Goal: Information Seeking & Learning: Understand process/instructions

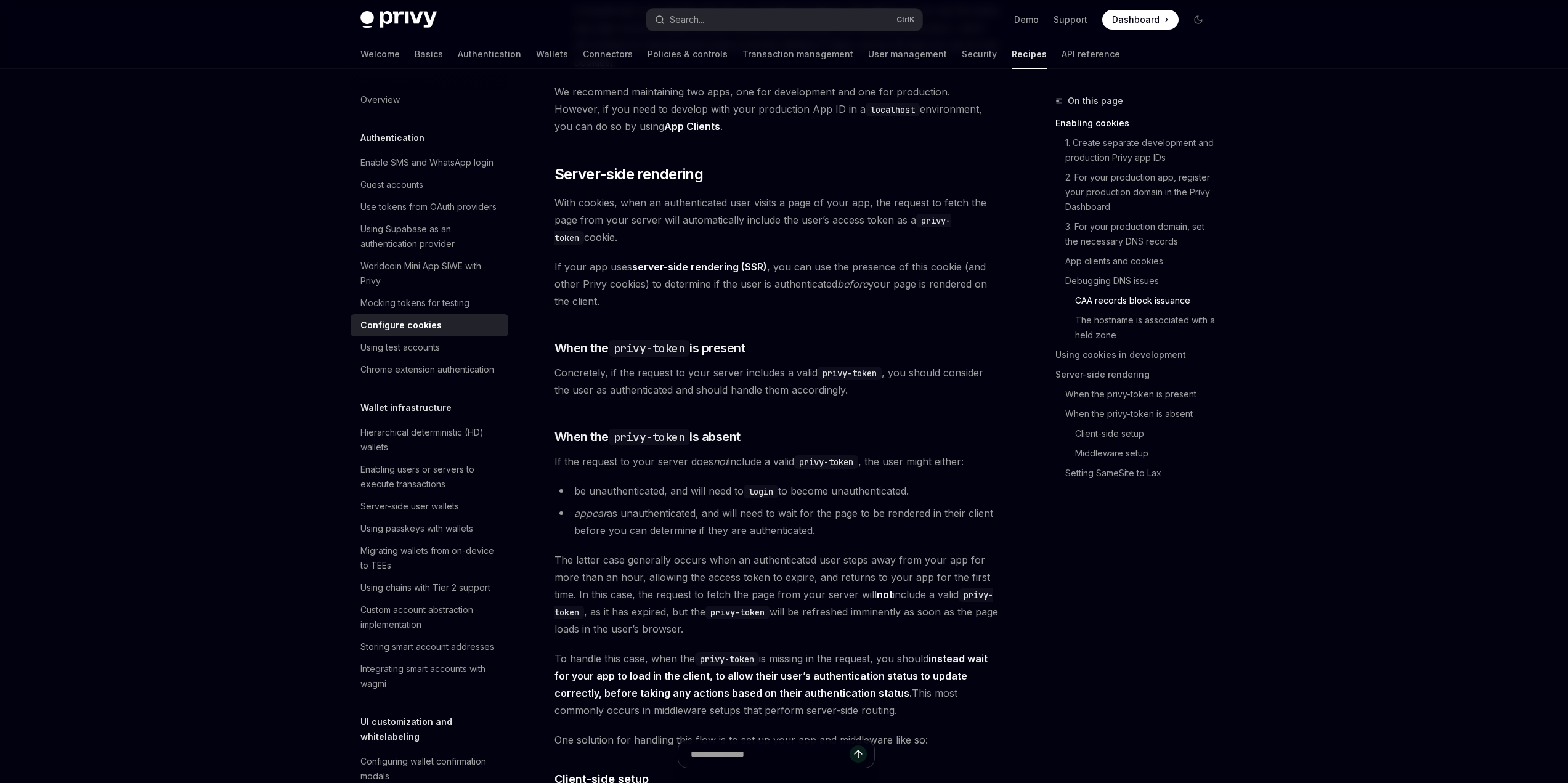
scroll to position [2402, 0]
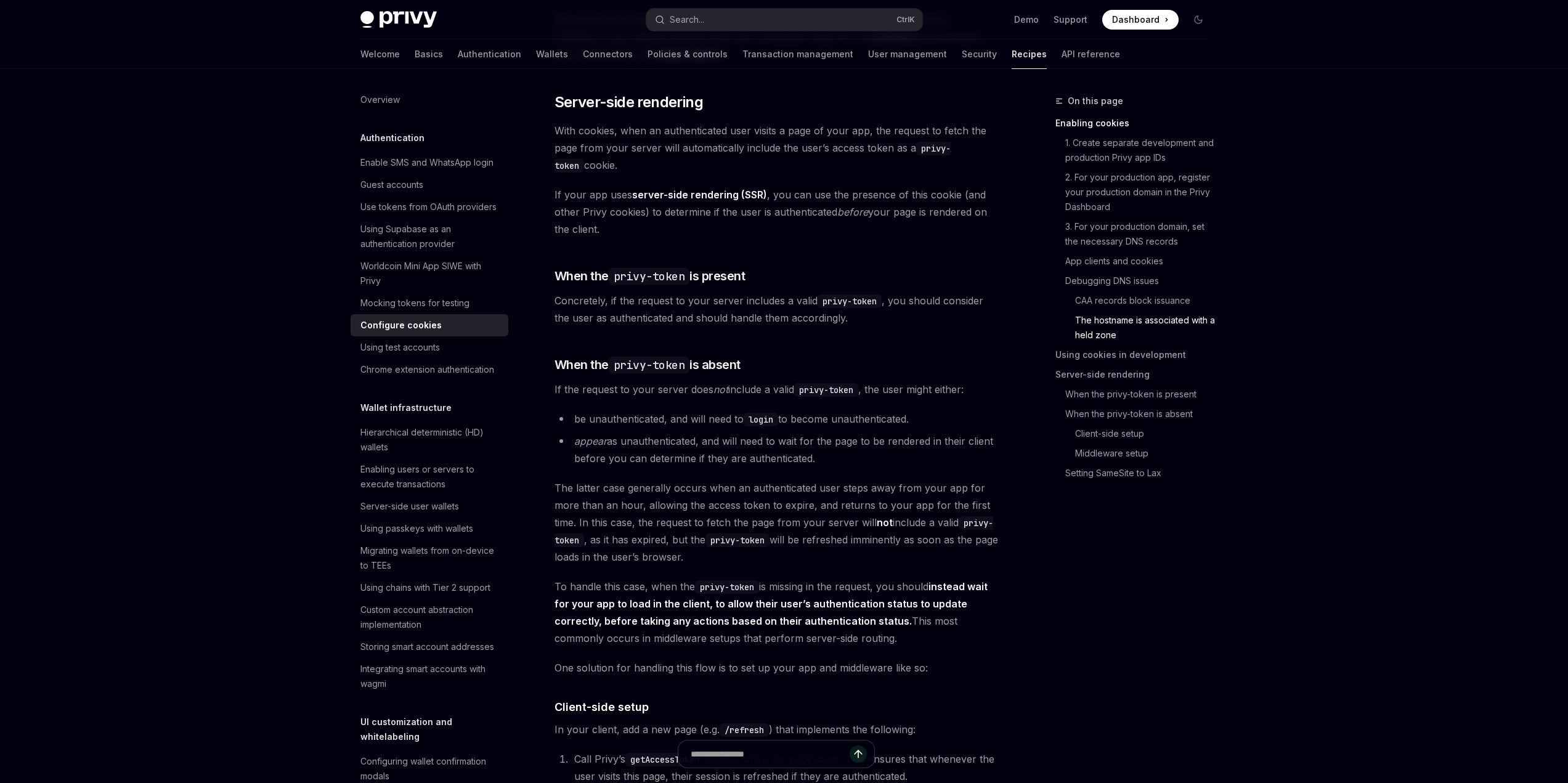
drag, startPoint x: 493, startPoint y: 224, endPoint x: 674, endPoint y: 287, distance: 191.7
click at [674, 287] on div "Authentication Configure cookies OpenAI Open in ChatGPT OpenAI Open in ChatGPT …" at bounding box center [661, 67] width 680 height 4752
drag, startPoint x: 670, startPoint y: 301, endPoint x: 503, endPoint y: 236, distance: 179.2
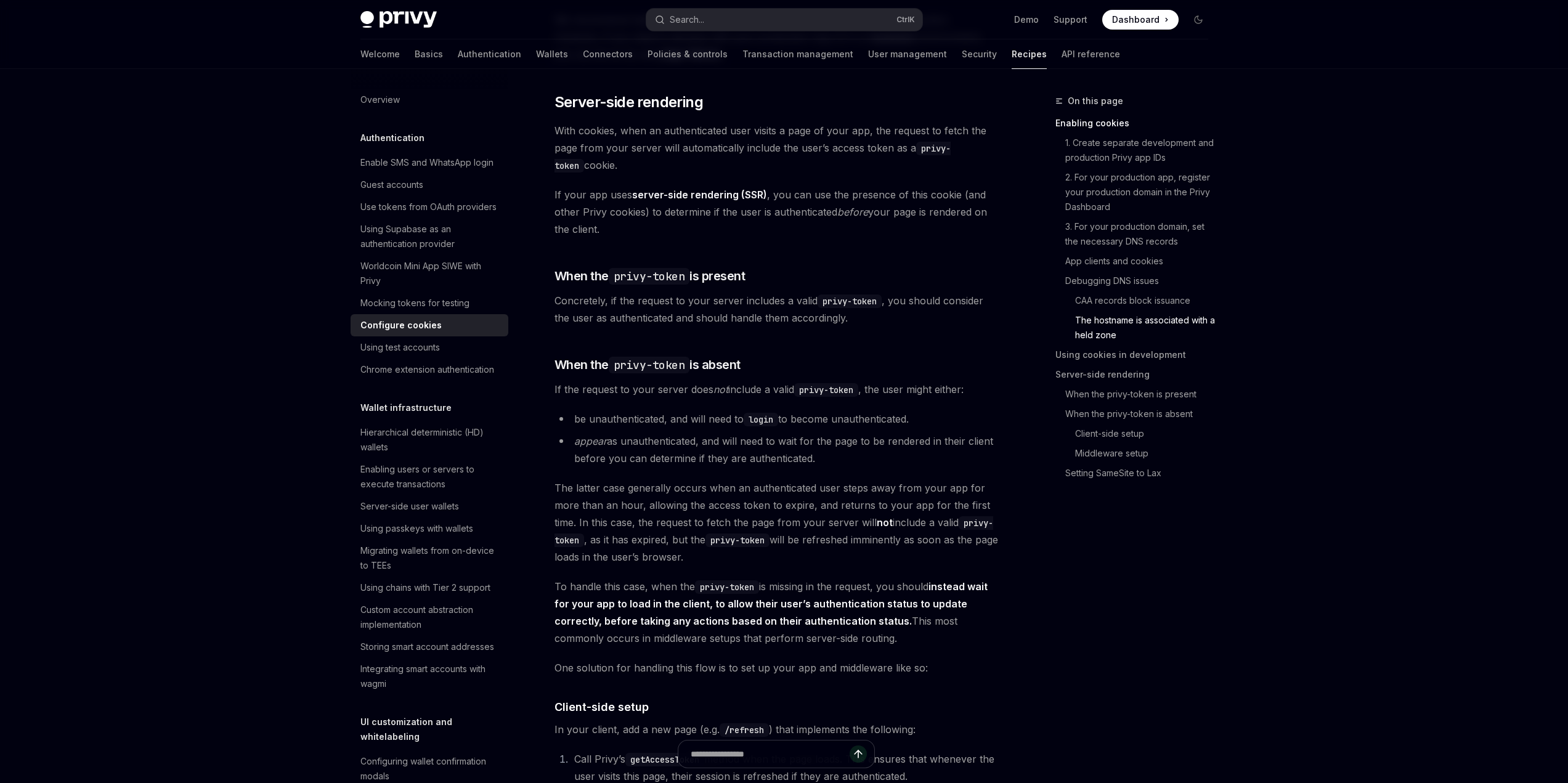
drag, startPoint x: 491, startPoint y: 227, endPoint x: 670, endPoint y: 295, distance: 191.5
click at [670, 295] on div "Authentication Configure cookies OpenAI Open in ChatGPT OpenAI Open in ChatGPT …" at bounding box center [661, 67] width 680 height 4752
drag, startPoint x: 661, startPoint y: 298, endPoint x: 495, endPoint y: 227, distance: 180.5
click at [495, 227] on div "Authentication Configure cookies OpenAI Open in ChatGPT OpenAI Open in ChatGPT …" at bounding box center [661, 67] width 680 height 4752
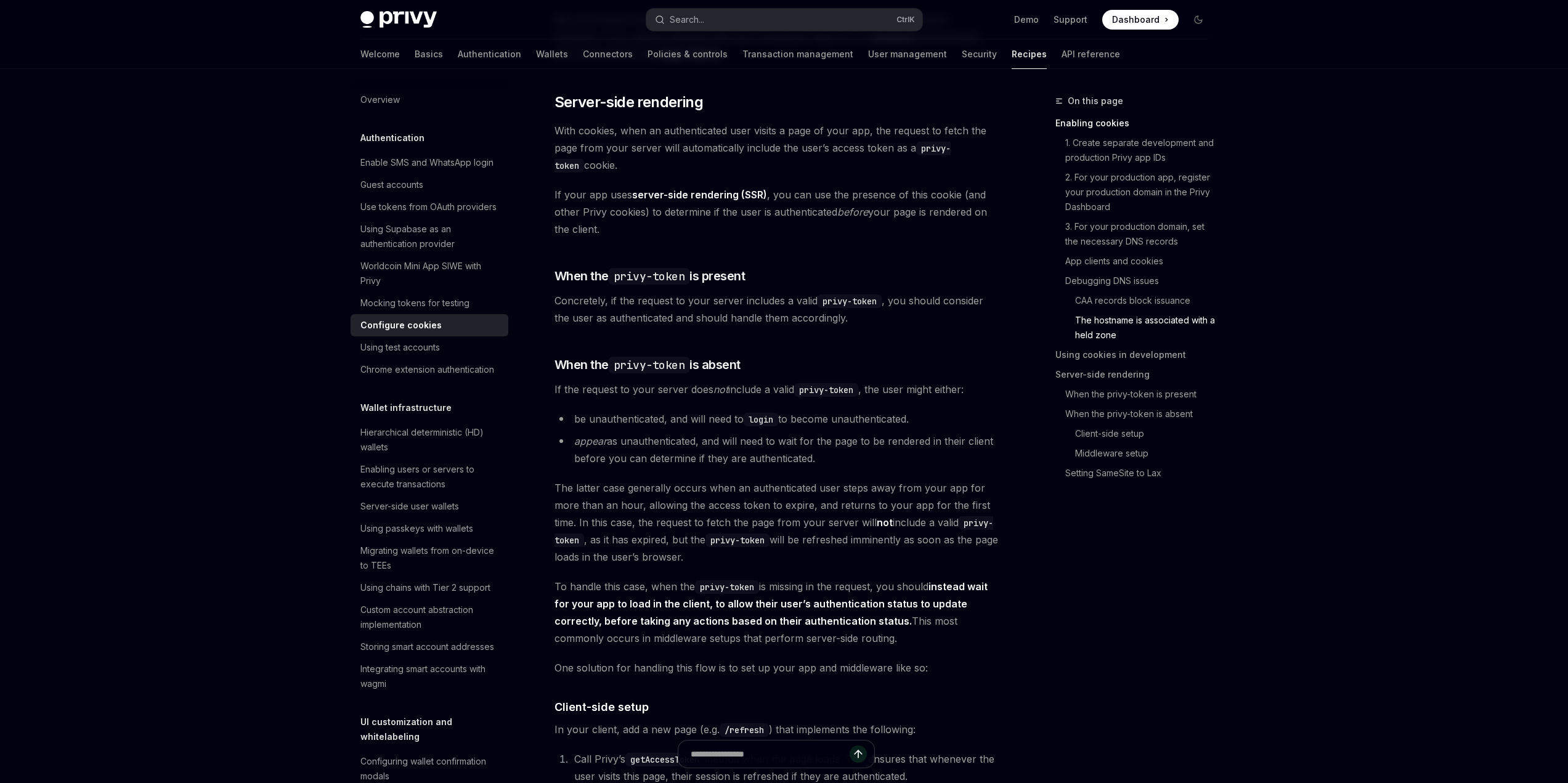
drag, startPoint x: 648, startPoint y: 300, endPoint x: 488, endPoint y: 230, distance: 174.6
click at [488, 230] on div "Authentication Configure cookies OpenAI Open in ChatGPT OpenAI Open in ChatGPT …" at bounding box center [661, 67] width 680 height 4752
drag, startPoint x: 498, startPoint y: 198, endPoint x: 645, endPoint y: 309, distance: 184.2
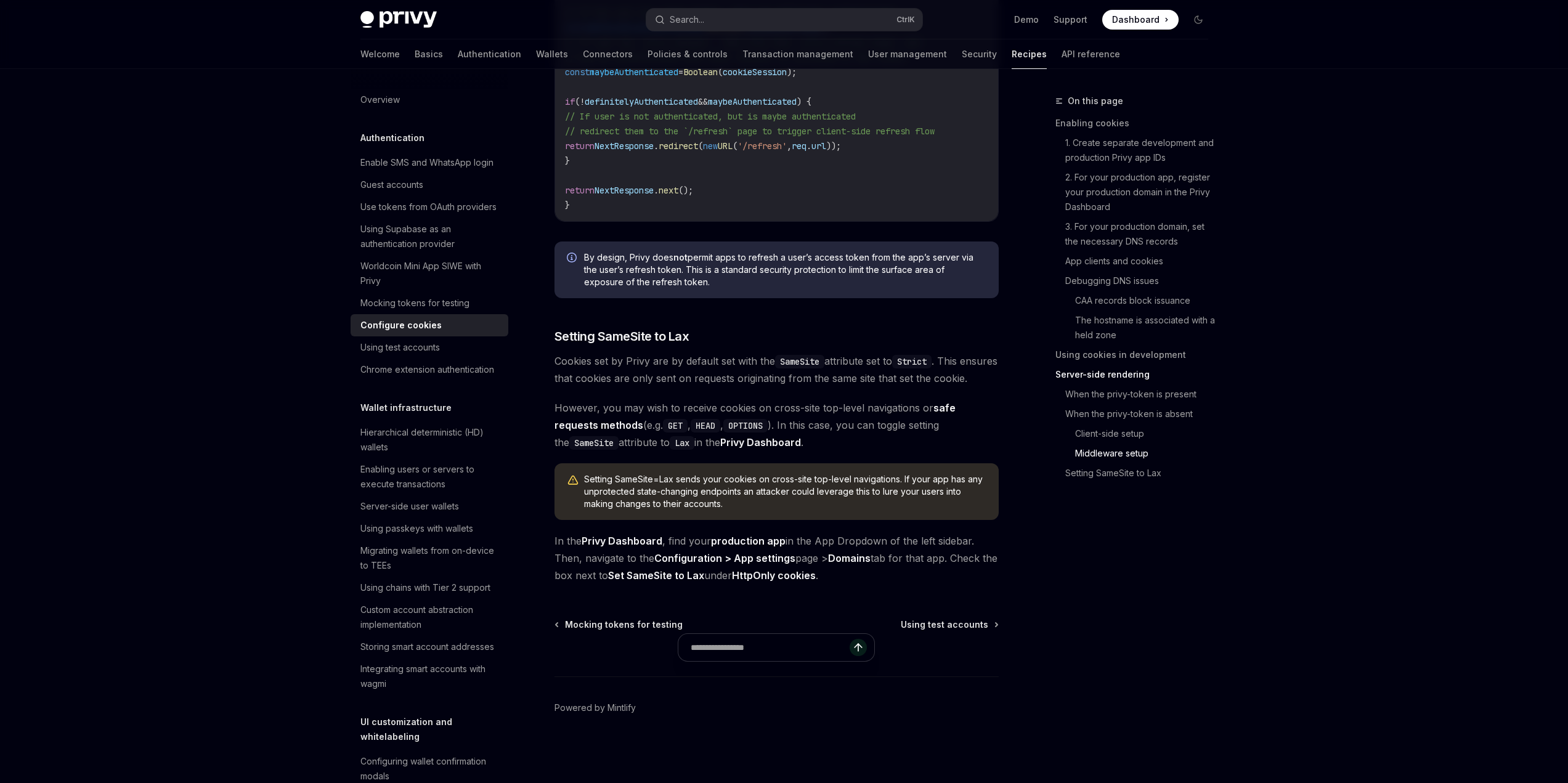
scroll to position [4558, 0]
drag, startPoint x: 935, startPoint y: 254, endPoint x: 524, endPoint y: 256, distance: 411.0
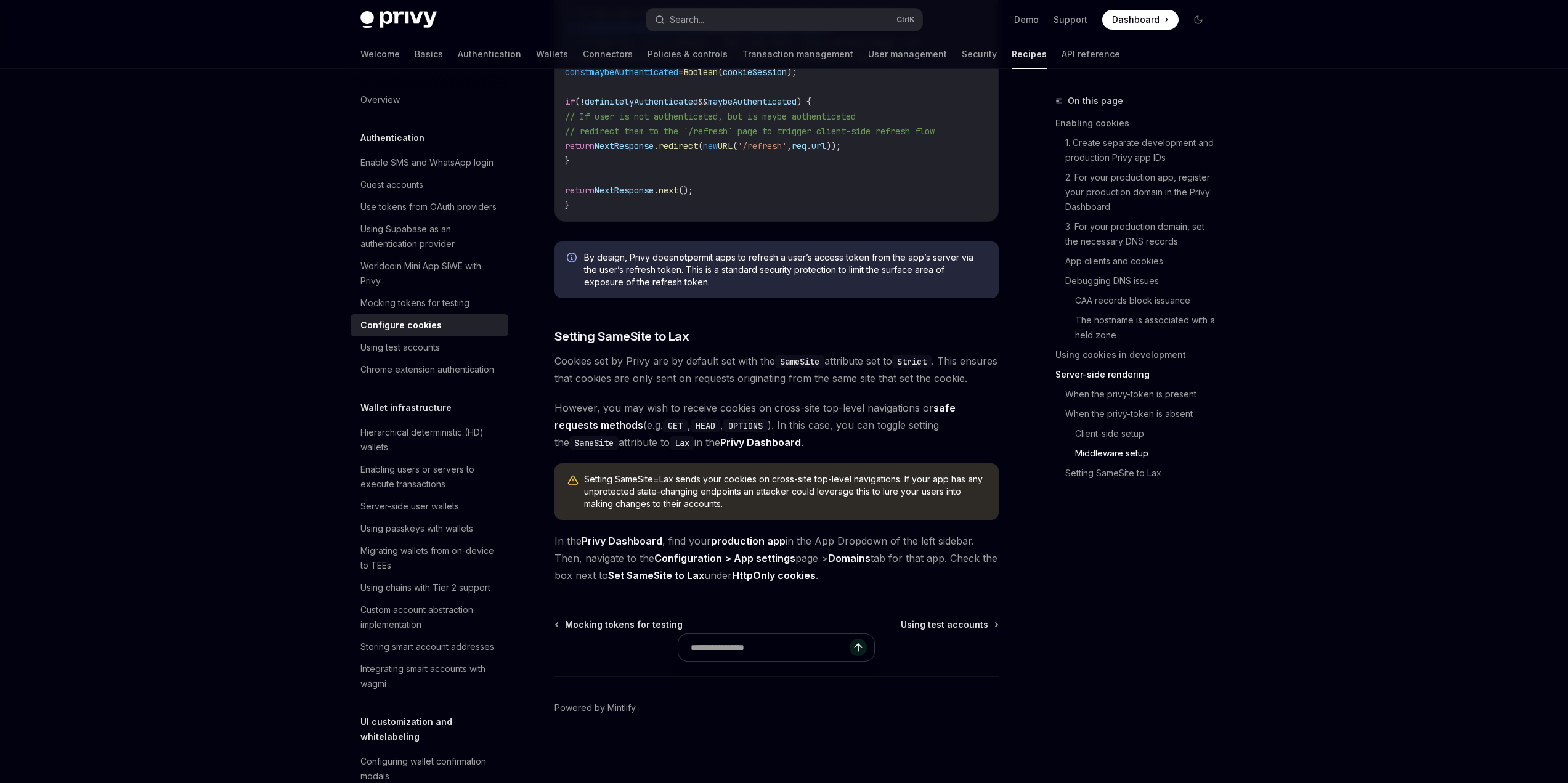
scroll to position [4743, 0]
drag, startPoint x: 539, startPoint y: 540, endPoint x: 475, endPoint y: 464, distance: 99.4
copy code "if ( ! definitelyAuthenticated && maybeAuthenticated ) { // If user is not auth…"
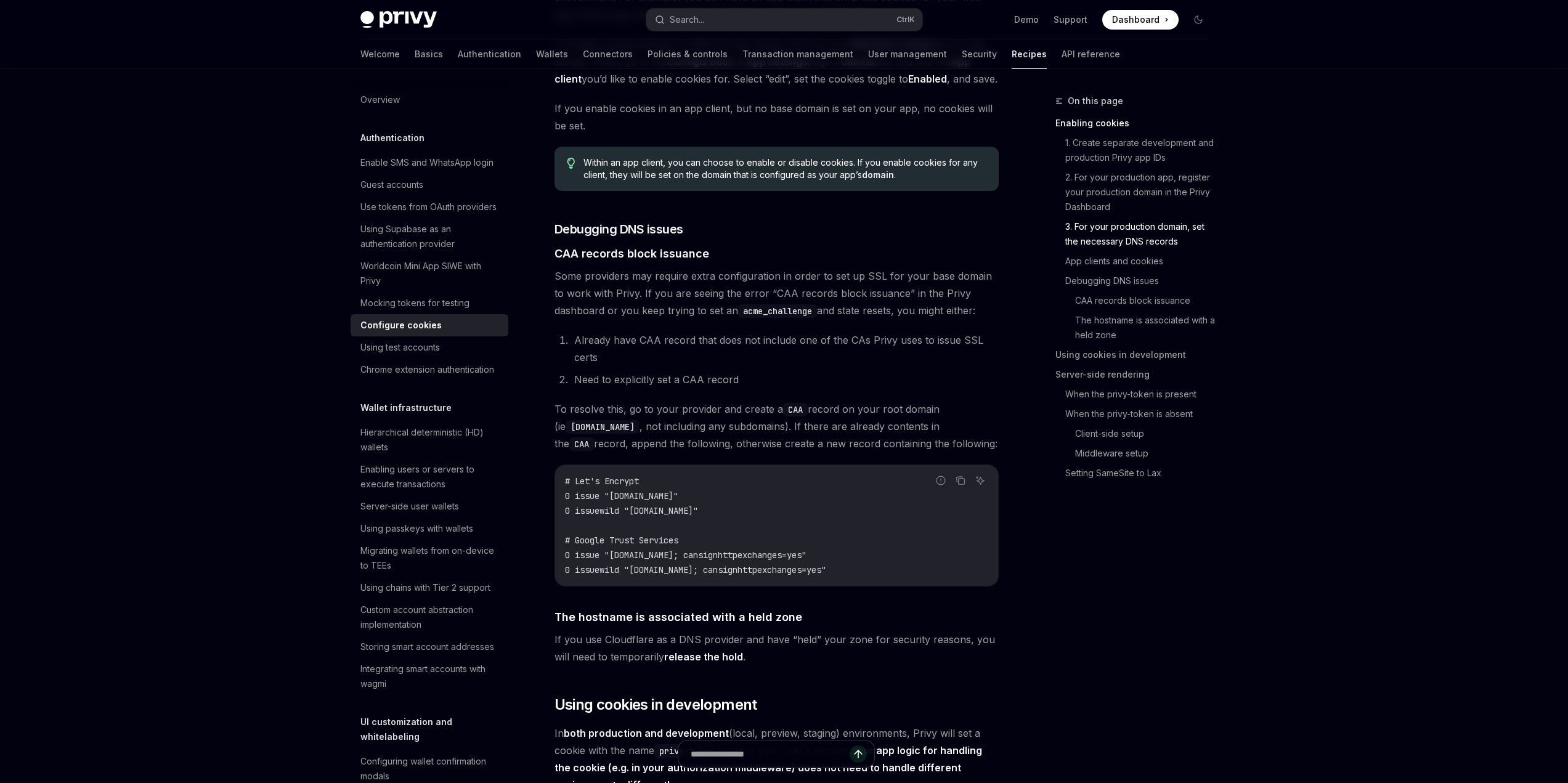
scroll to position [1417, 0]
